Goal: Use online tool/utility: Utilize a website feature to perform a specific function

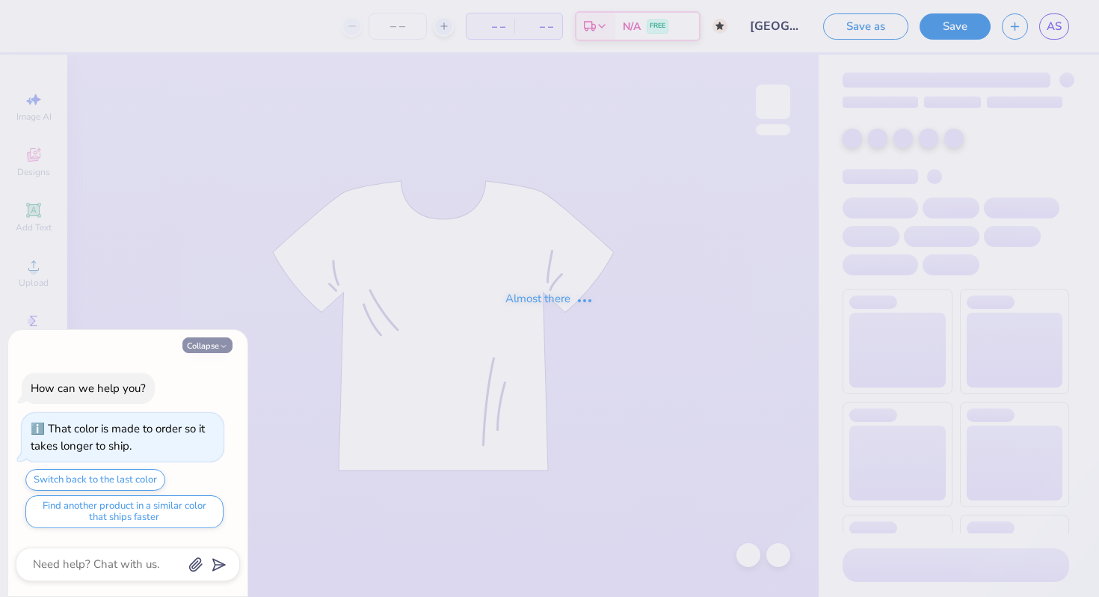
click at [212, 348] on button "Collapse" at bounding box center [207, 345] width 50 height 16
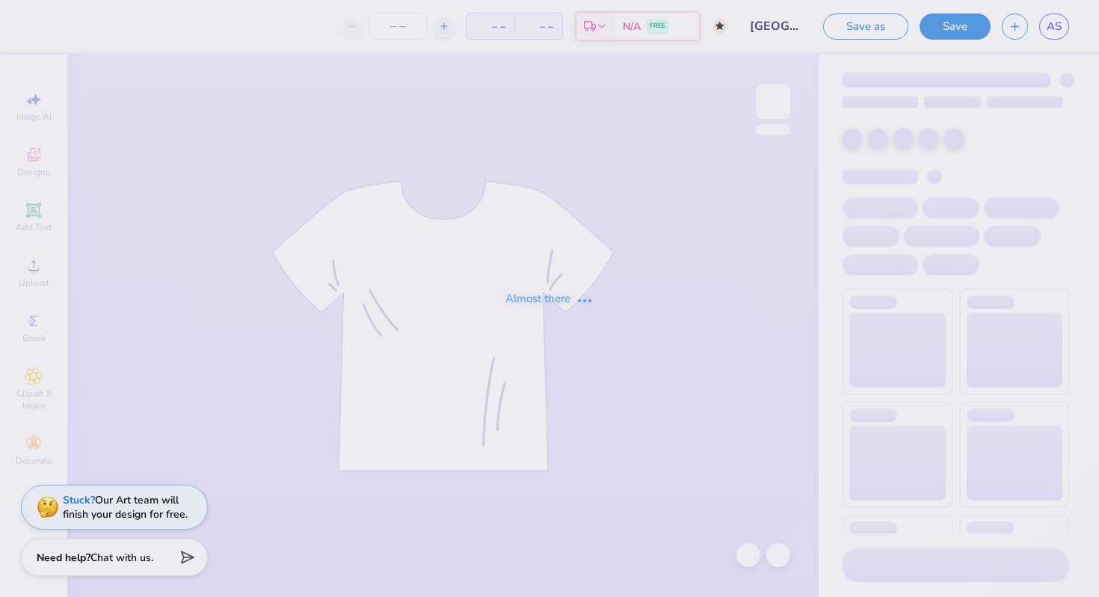
type textarea "x"
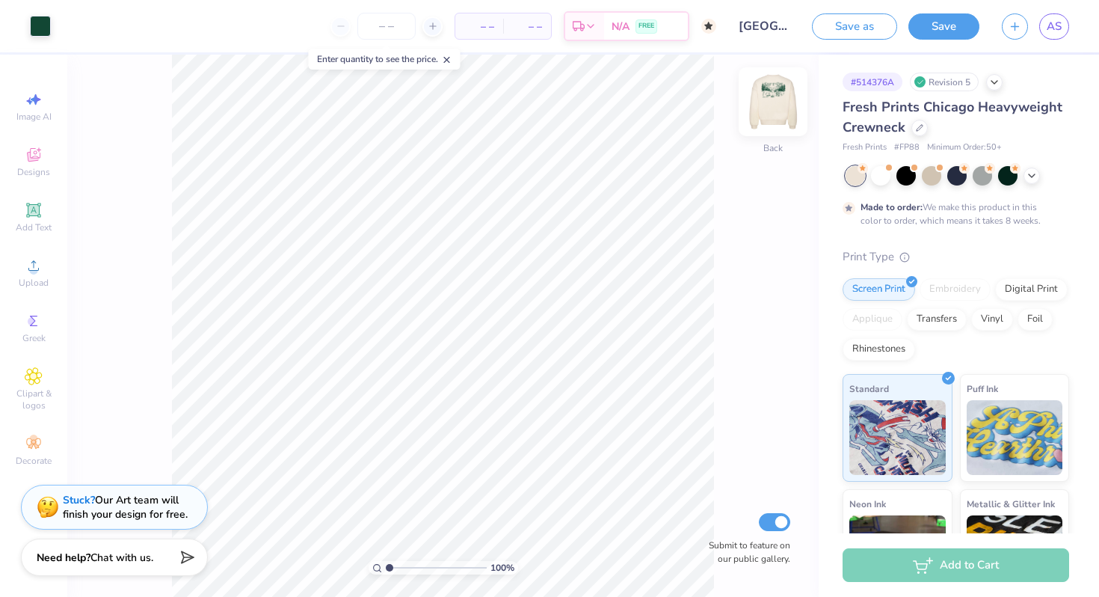
click at [769, 99] on img at bounding box center [773, 102] width 60 height 60
type input "1.40"
type input "1.25"
type input "3.26"
click at [1003, 74] on div "# 514376A Revision 5" at bounding box center [956, 82] width 227 height 19
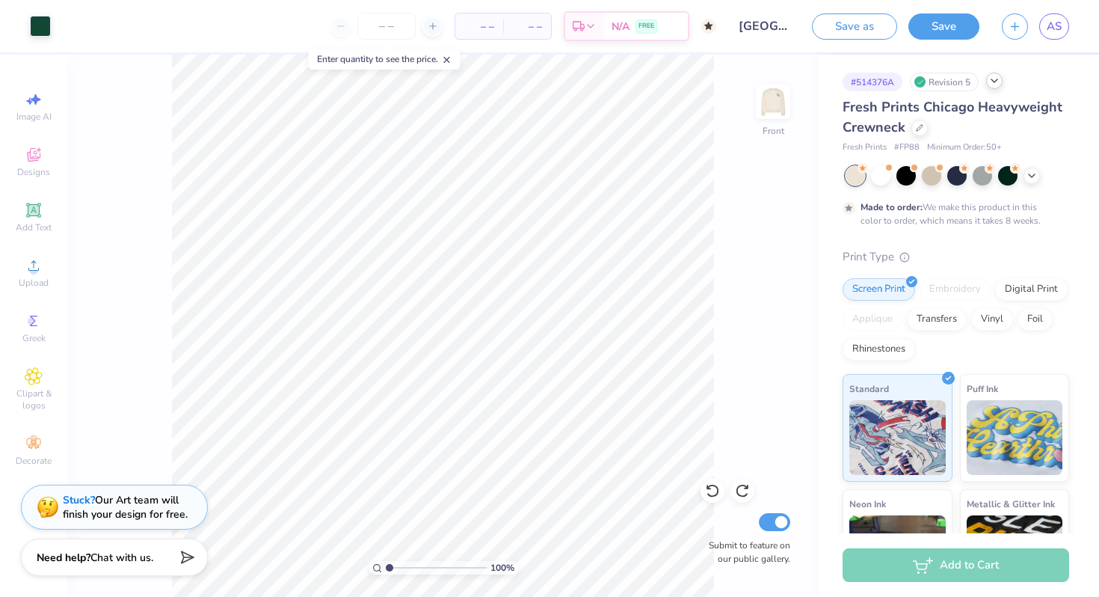
click at [993, 88] on div "# 514376A Revision 5" at bounding box center [956, 82] width 227 height 19
click at [993, 84] on icon at bounding box center [995, 81] width 12 height 12
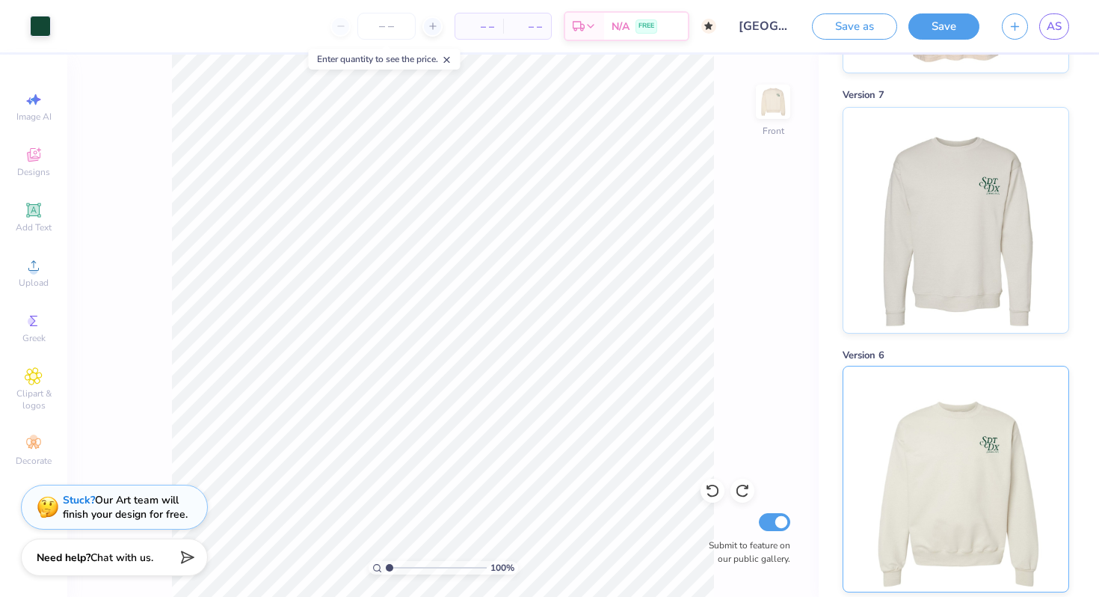
scroll to position [280, 0]
click at [924, 196] on img at bounding box center [955, 220] width 185 height 225
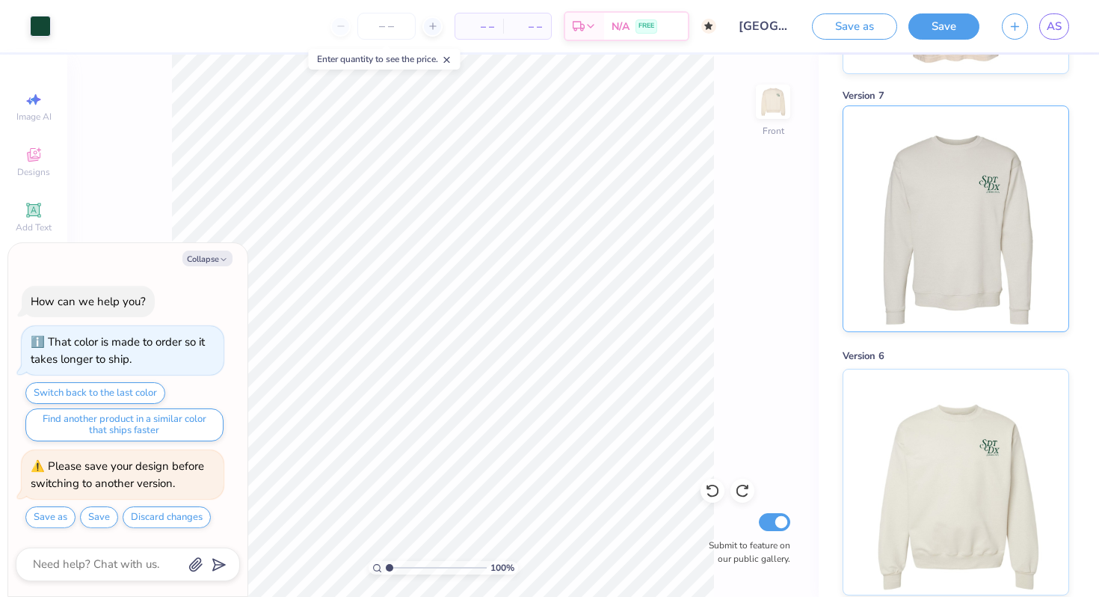
click at [924, 197] on img at bounding box center [955, 218] width 185 height 225
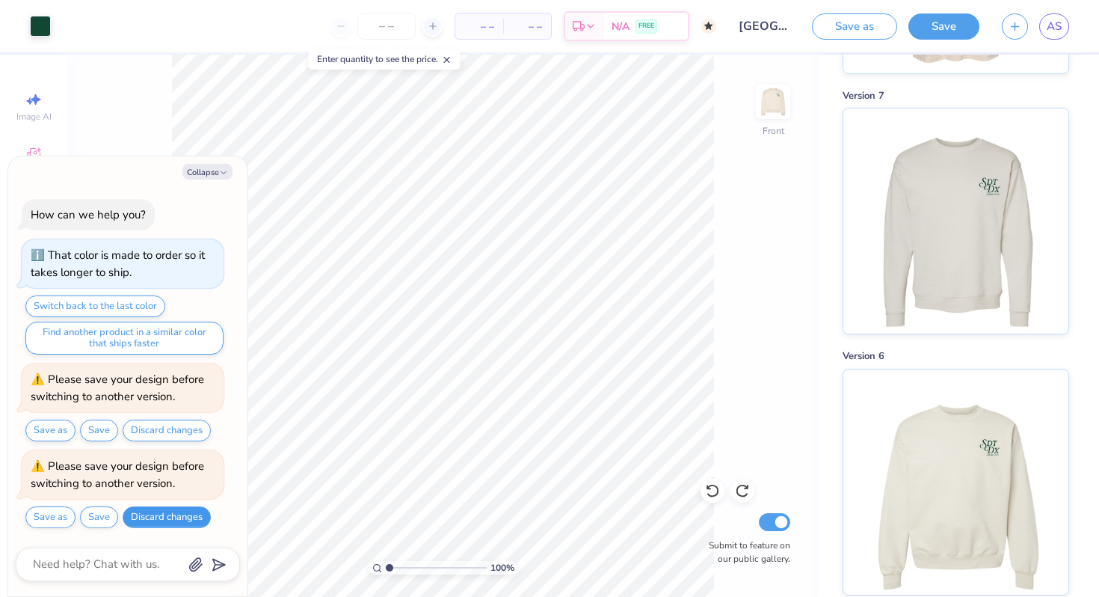
click at [174, 508] on button "Discard changes" at bounding box center [167, 517] width 88 height 22
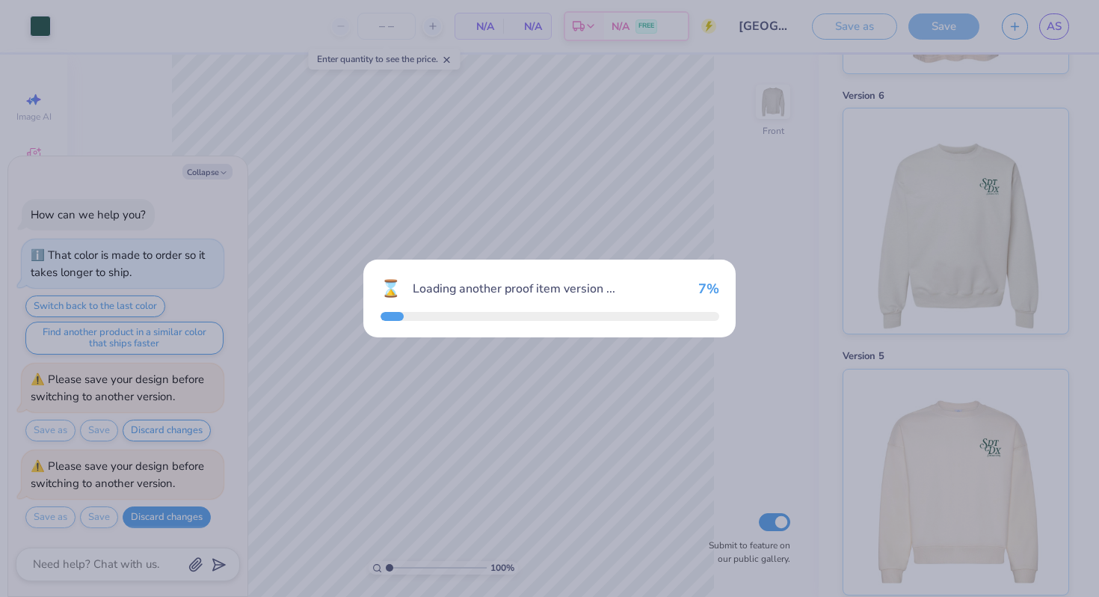
type textarea "x"
type input "50"
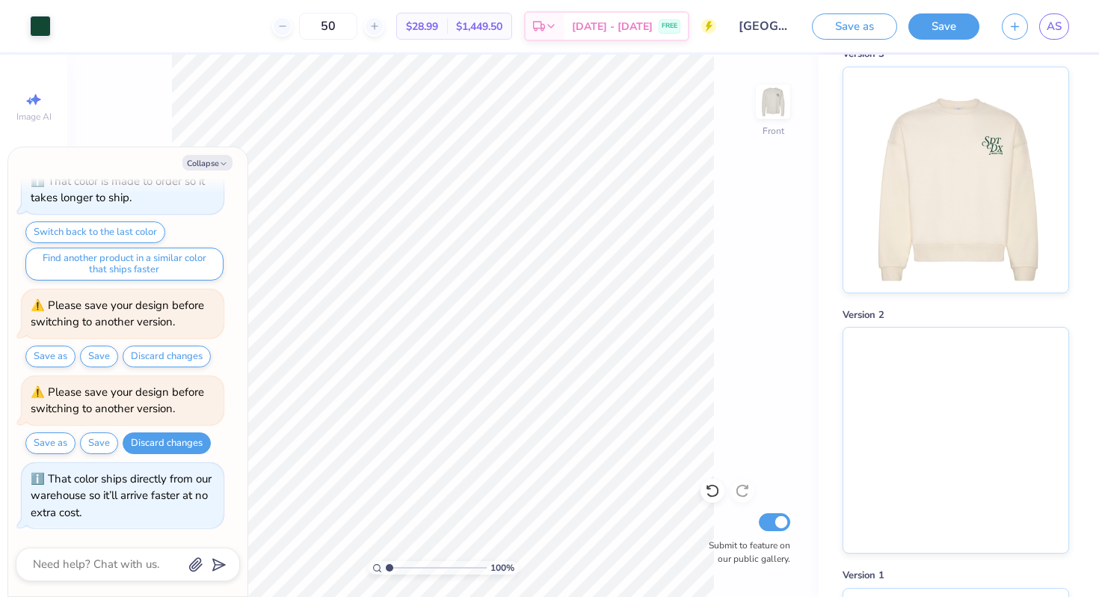
scroll to position [1072, 0]
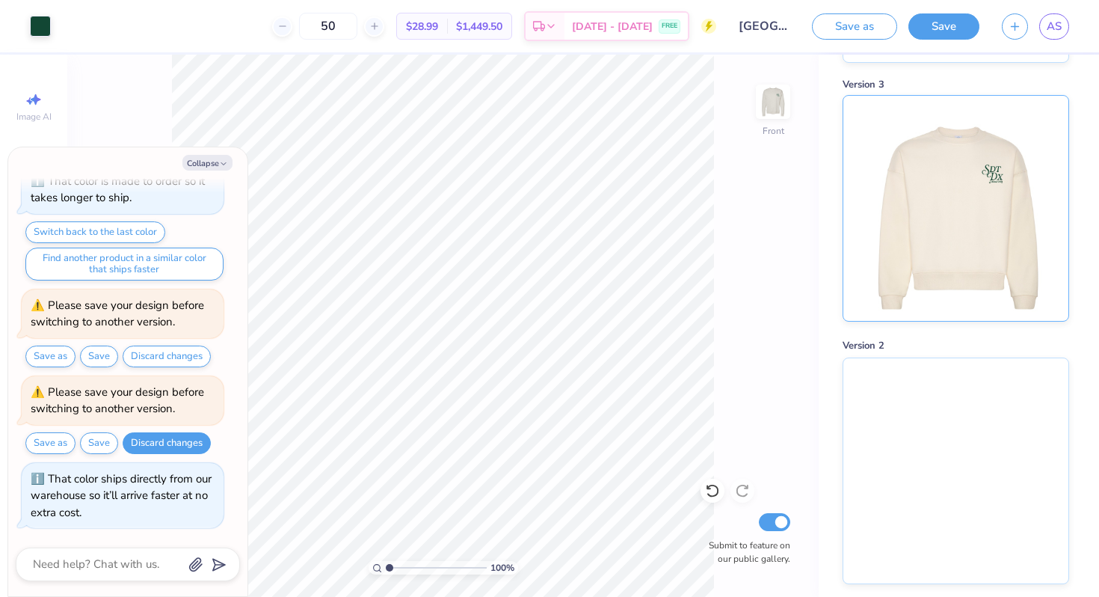
click at [938, 227] on img at bounding box center [955, 208] width 185 height 225
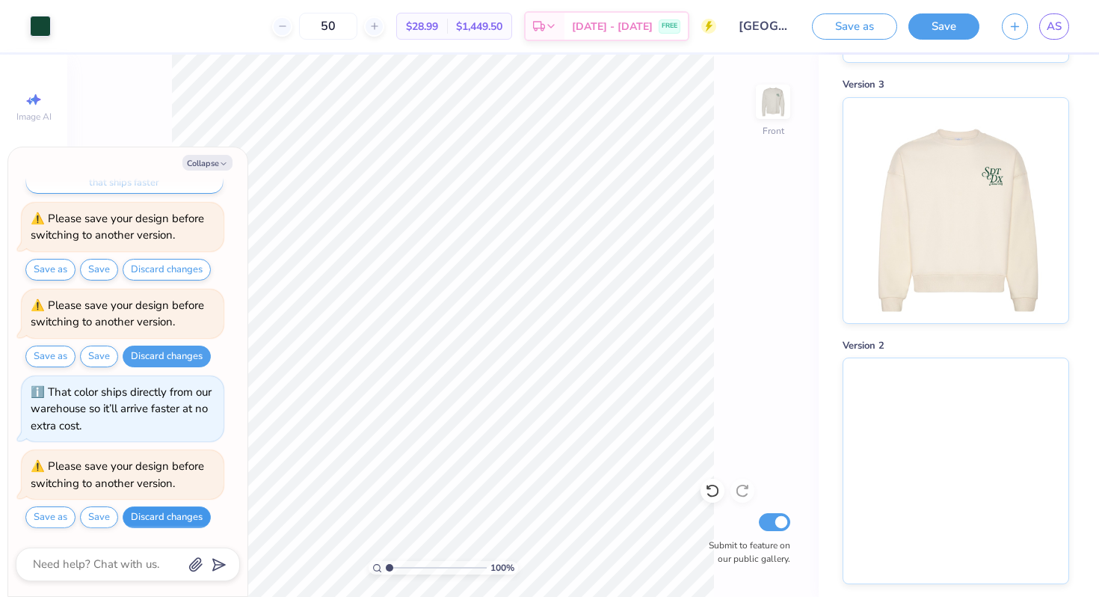
click at [170, 515] on button "Discard changes" at bounding box center [167, 517] width 88 height 22
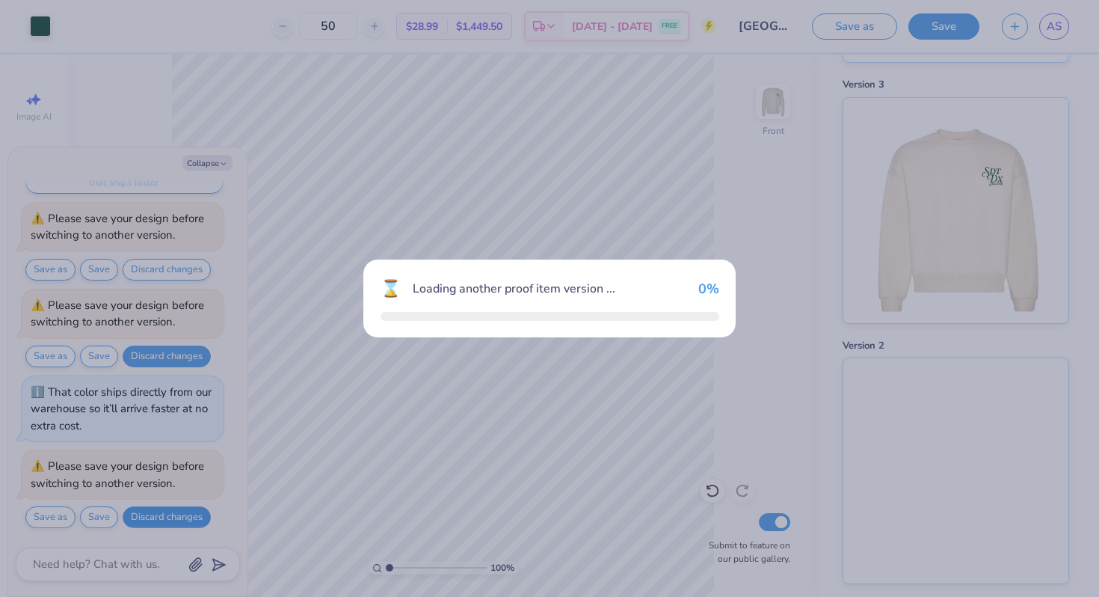
scroll to position [277, 0]
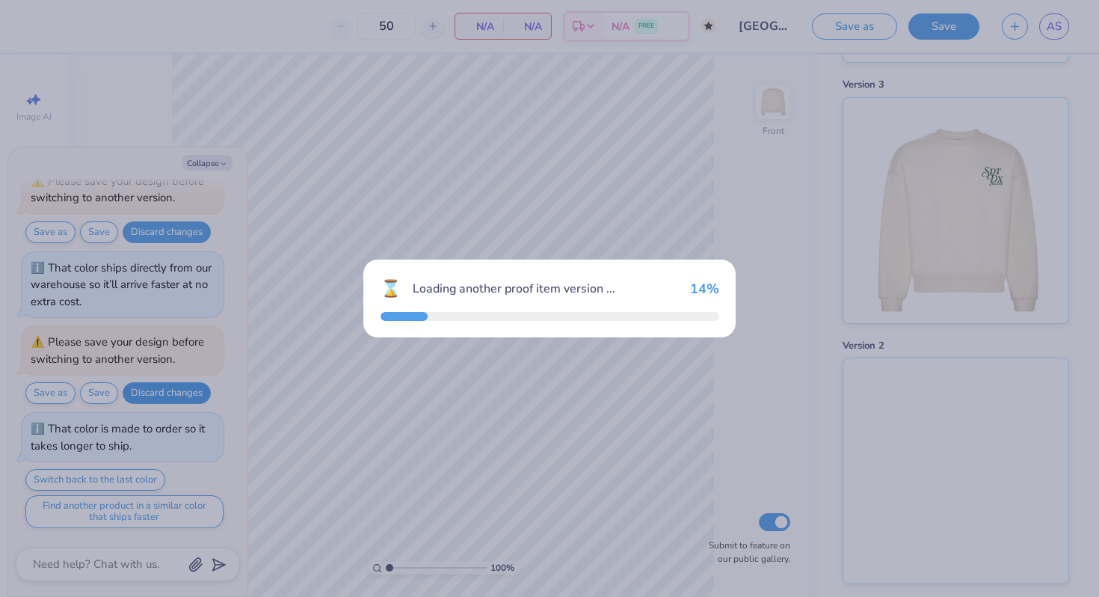
type textarea "x"
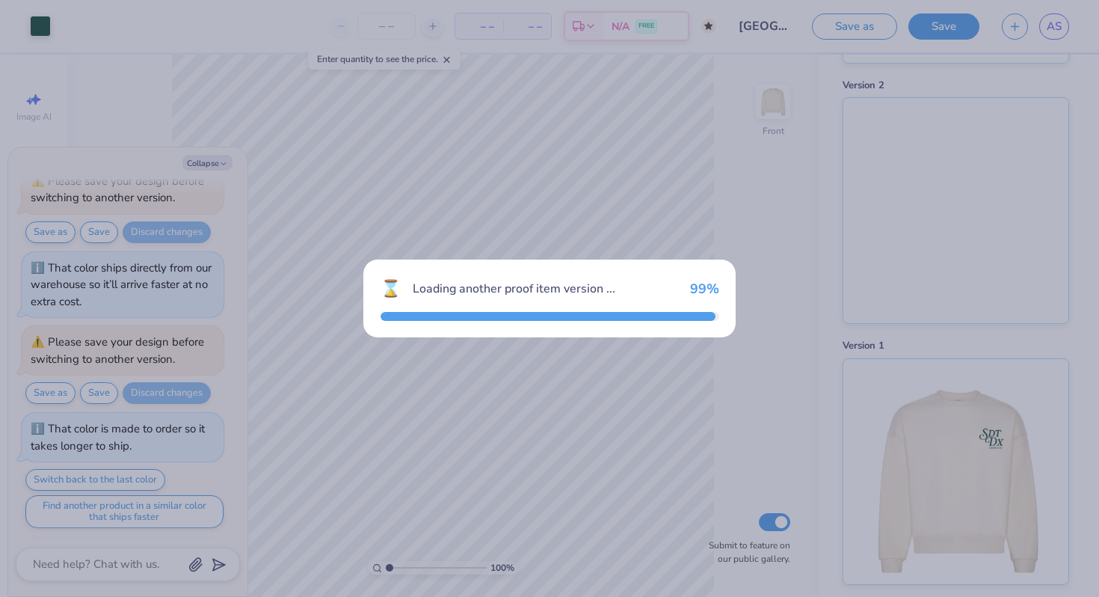
scroll to position [397, 0]
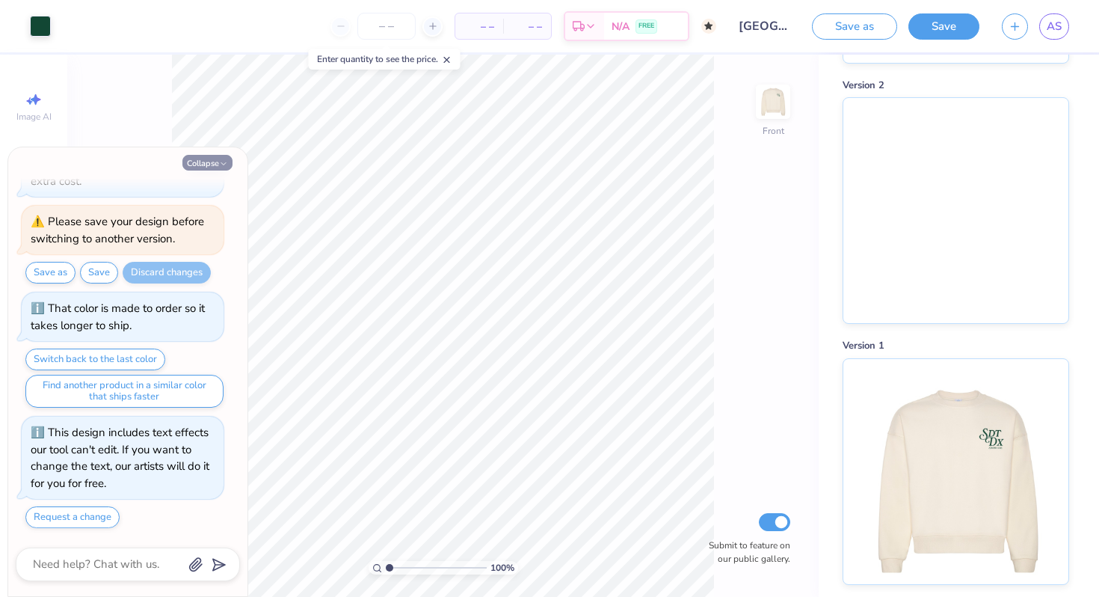
click at [200, 164] on button "Collapse" at bounding box center [207, 163] width 50 height 16
type textarea "x"
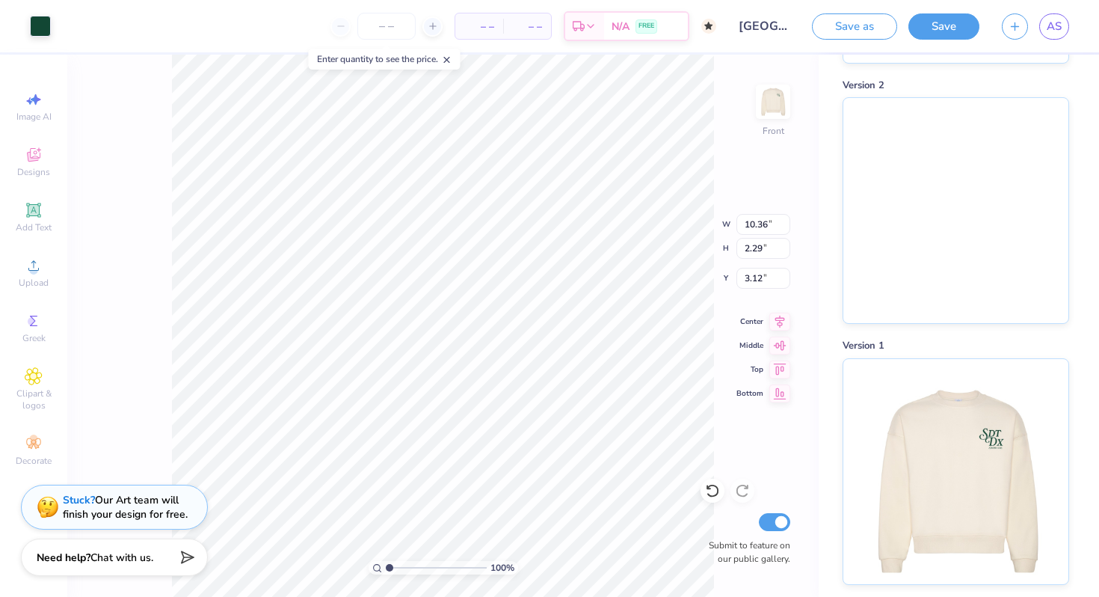
type input "3.00"
type input "12.50"
type input "8.06"
type input "3.00"
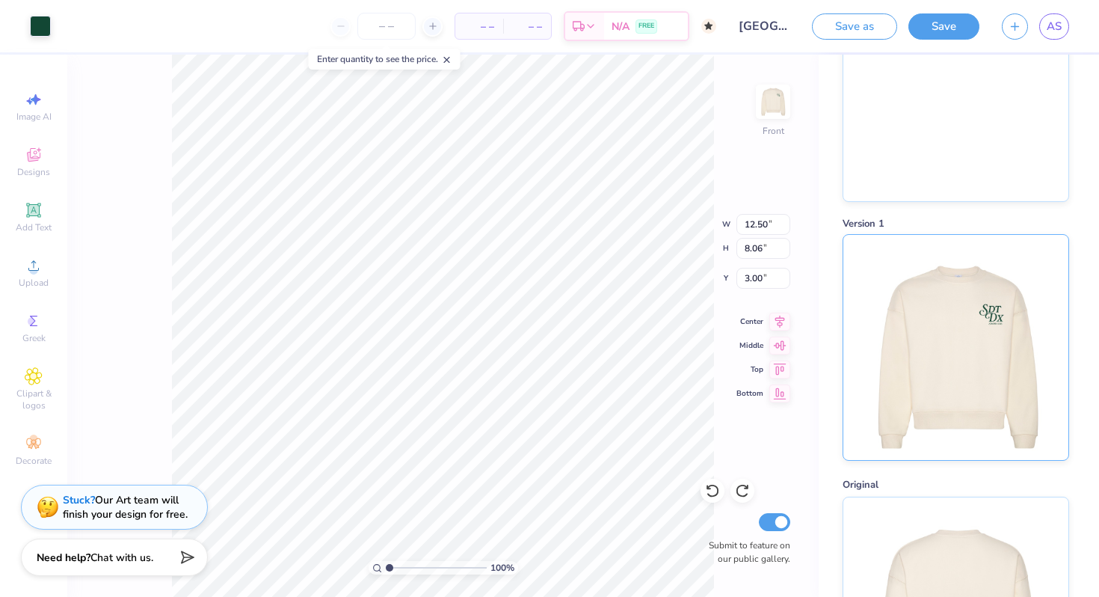
scroll to position [1591, 0]
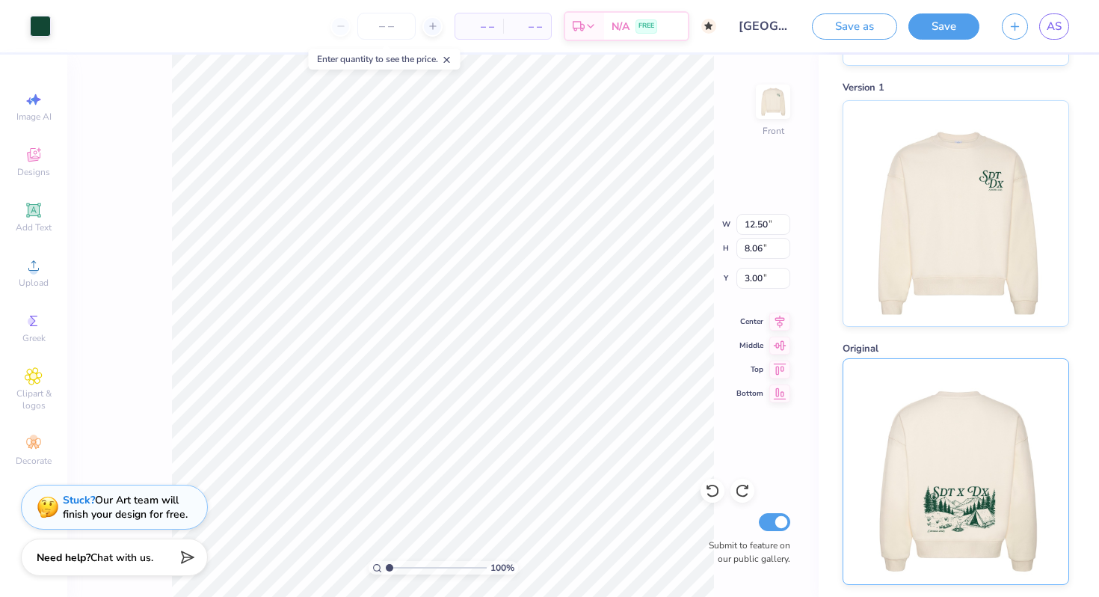
click at [950, 428] on img at bounding box center [955, 471] width 185 height 225
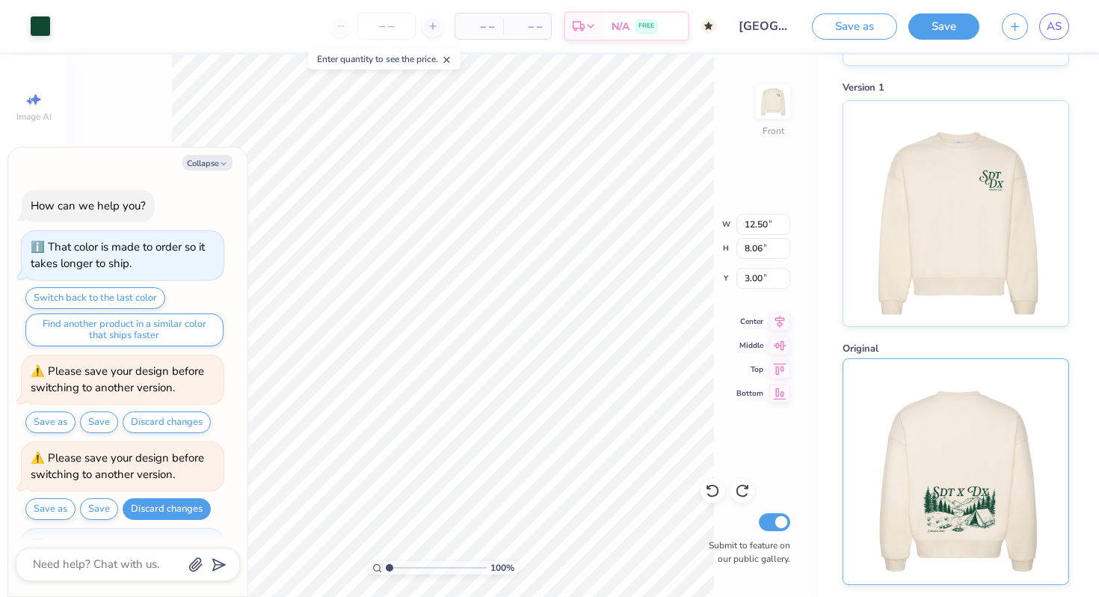
scroll to position [484, 0]
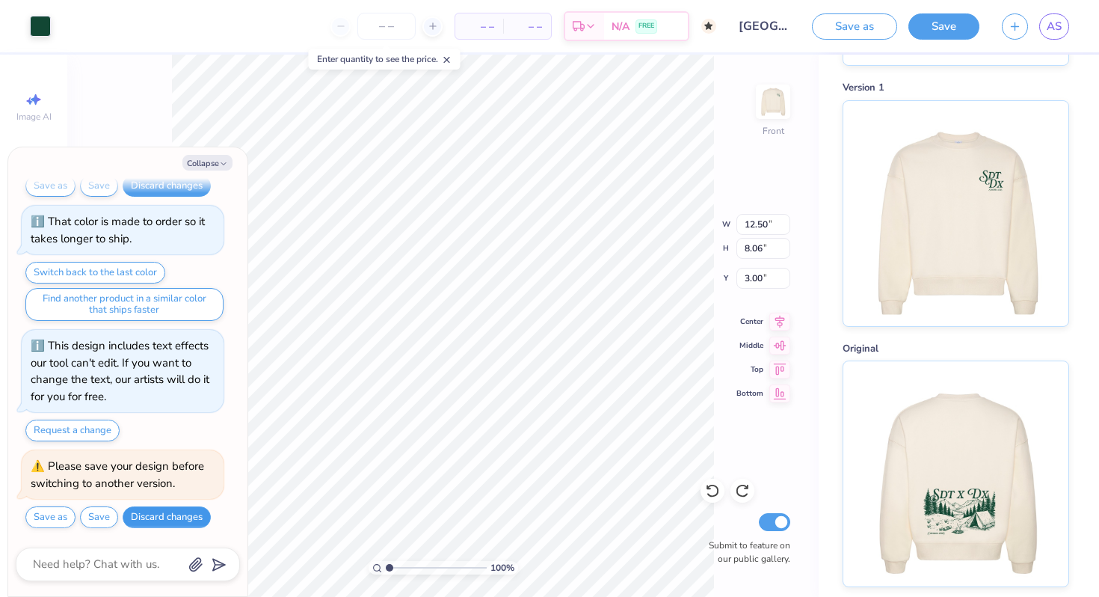
click at [181, 523] on button "Discard changes" at bounding box center [167, 517] width 88 height 22
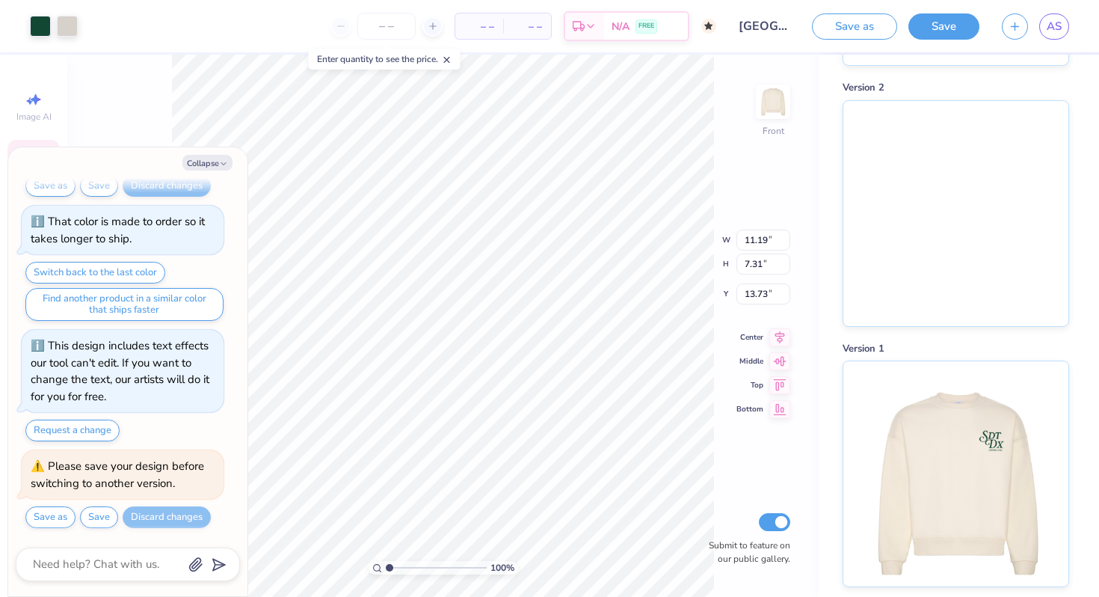
type textarea "x"
type input "9.39"
type input "2.16"
type input "13.79"
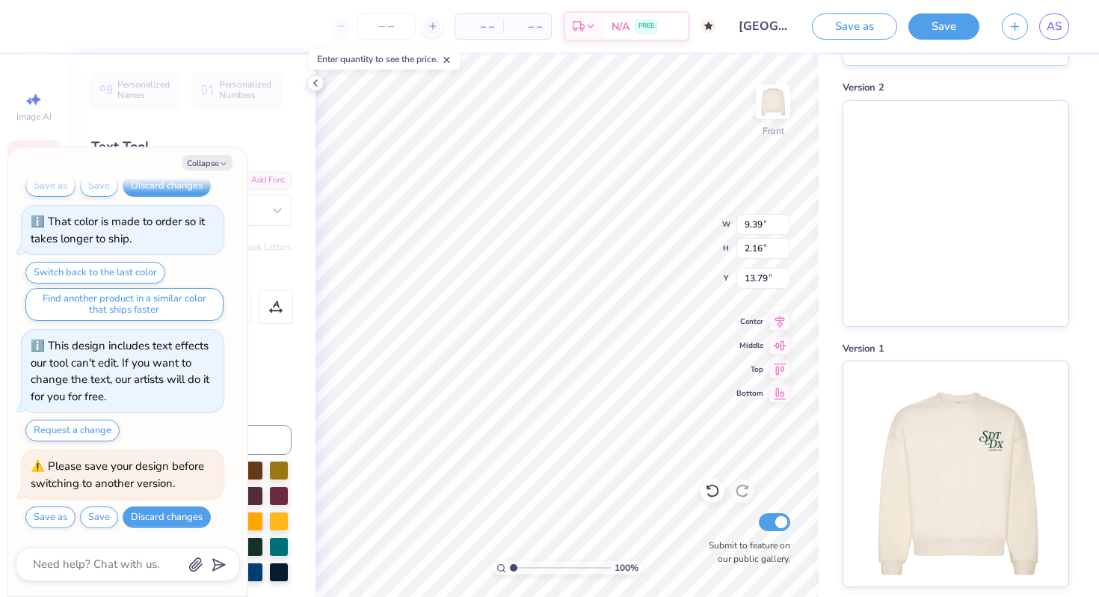
type textarea "x"
type textarea "Sdt x D"
type textarea "x"
type textarea "Sdt x Dc"
type textarea "x"
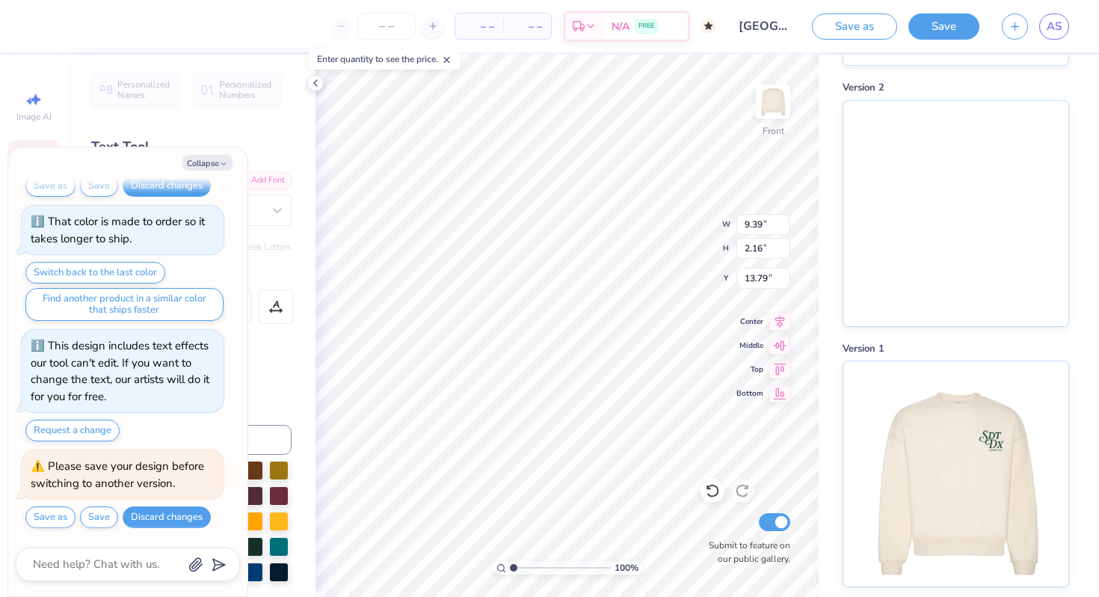
type textarea "Sdt x Dch"
type textarea "x"
type textarea "Sdt x Dchi"
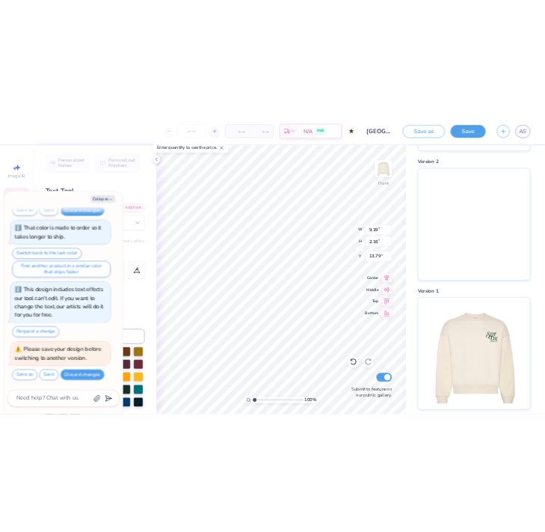
scroll to position [0, 1]
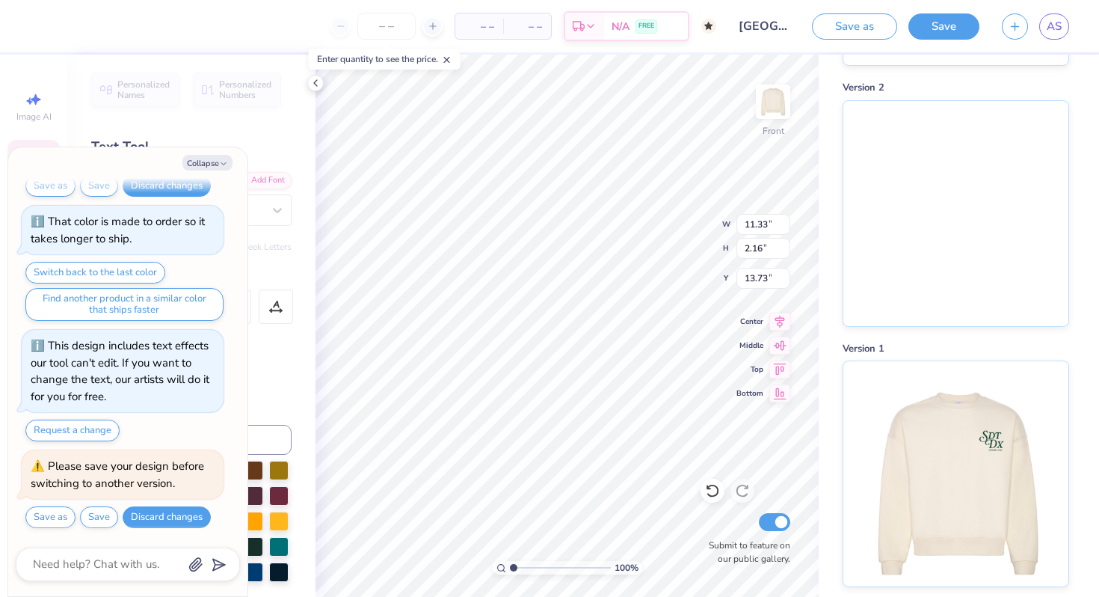
type textarea "x"
type input "10.56"
type input "2.02"
type input "13.88"
type textarea "x"
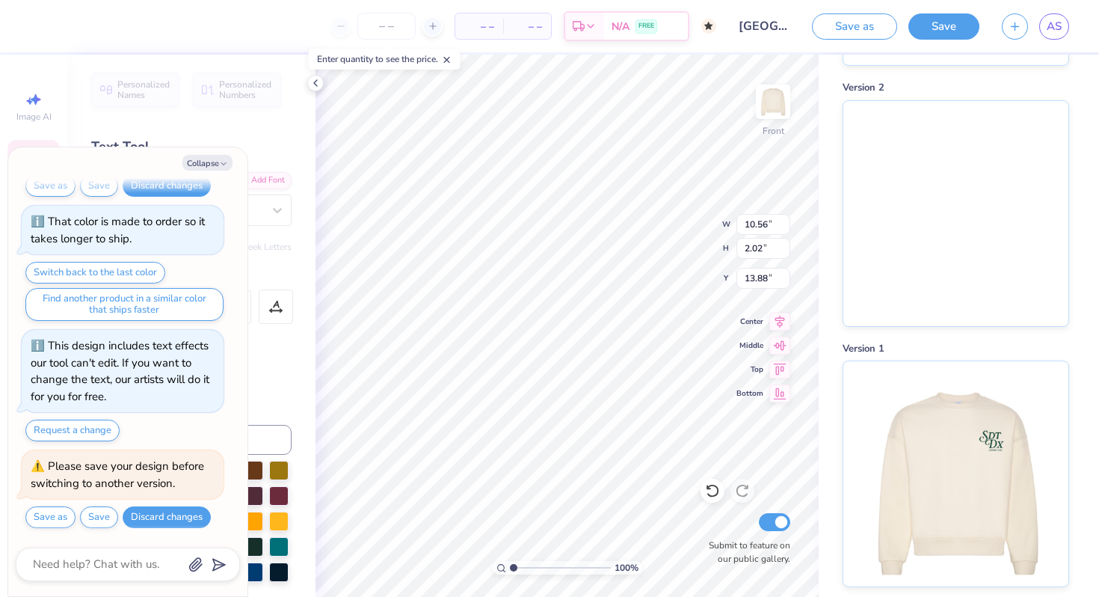
type input "14.00"
type textarea "x"
type input "9.74"
type input "1.86"
type input "14.16"
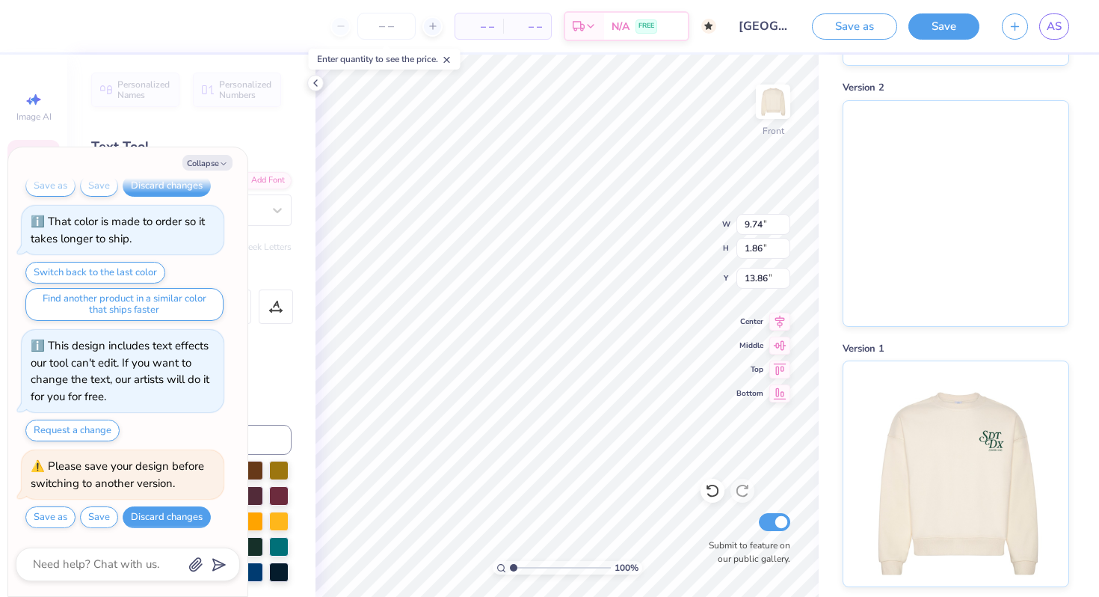
type textarea "x"
type input "13.73"
click at [661, 249] on div "100 % Front W 9.74 9.74 " H 1.86 1.86 " Y 13.73 13.73 " Center Middle Top Botto…" at bounding box center [567, 326] width 503 height 542
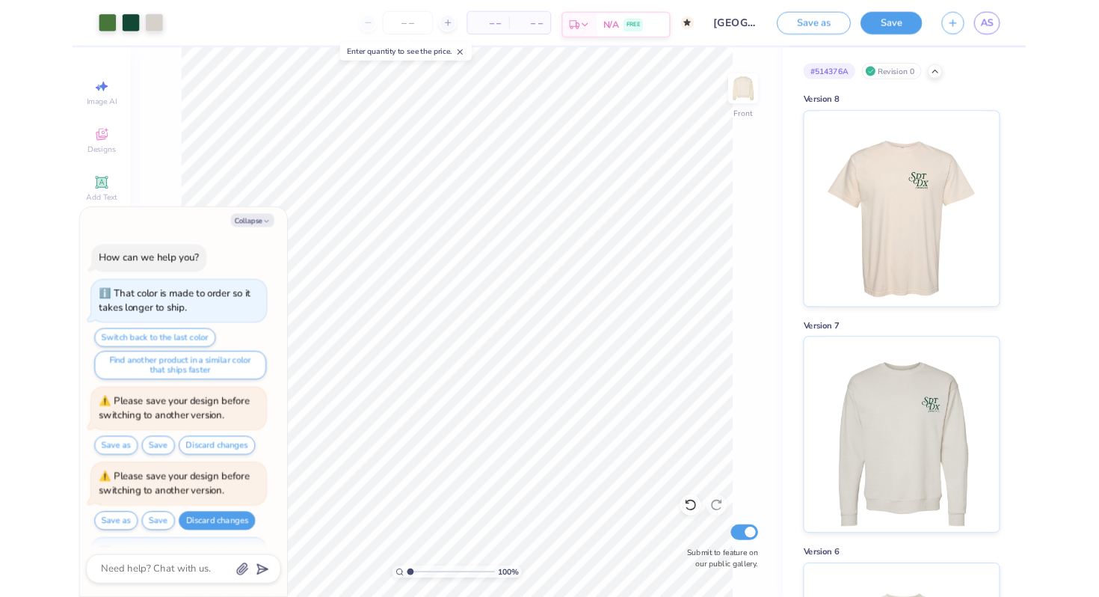
scroll to position [484, 0]
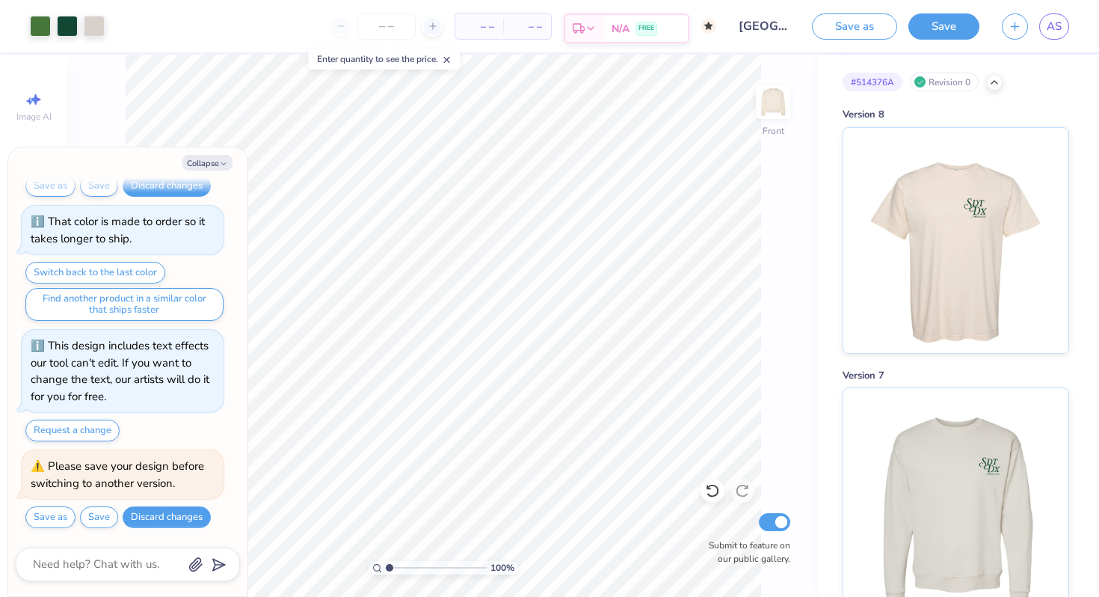
type textarea "x"
